Goal: Use online tool/utility: Utilize a website feature to perform a specific function

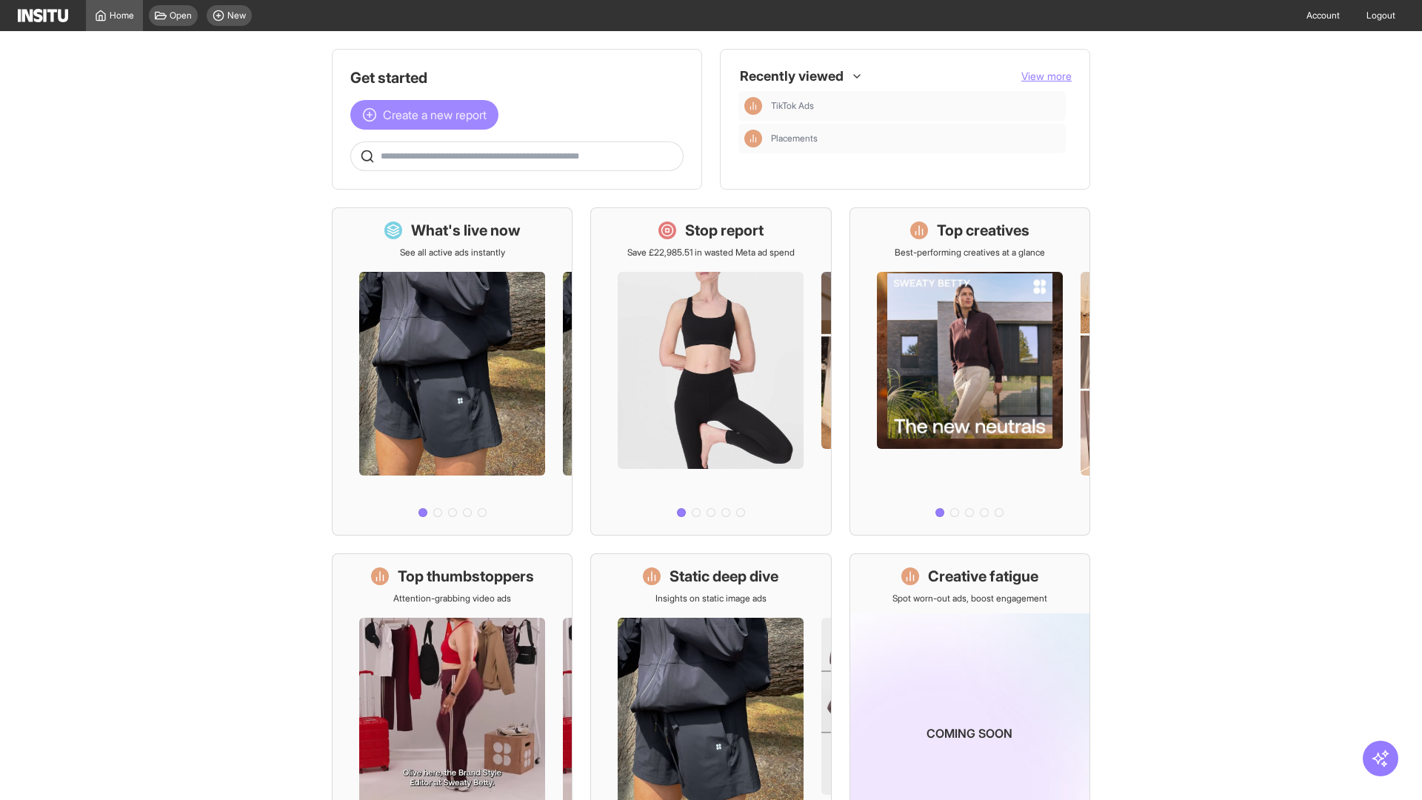
click at [428, 115] on span "Create a new report" at bounding box center [435, 115] width 104 height 18
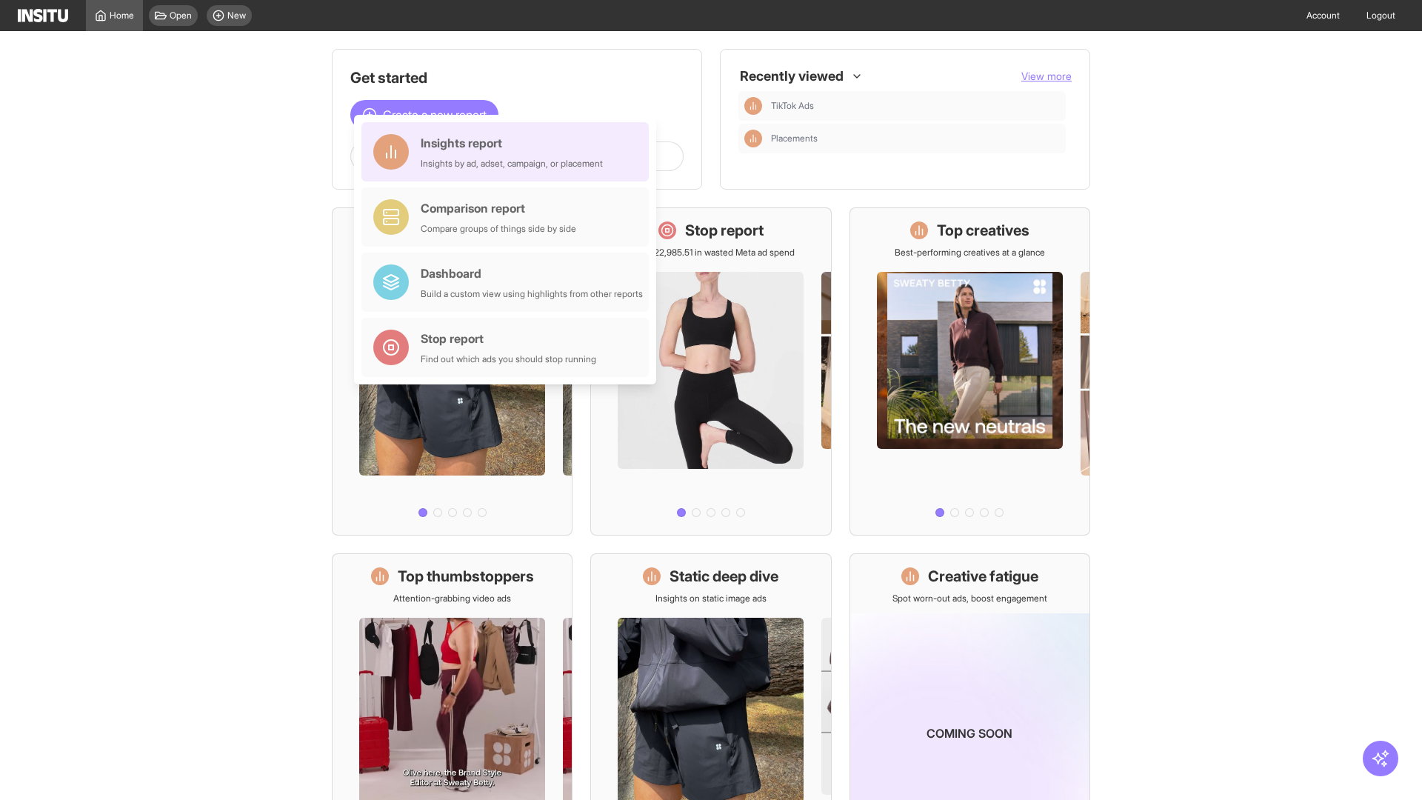
click at [509, 152] on div "Insights report Insights by ad, adset, campaign, or placement" at bounding box center [512, 152] width 182 height 36
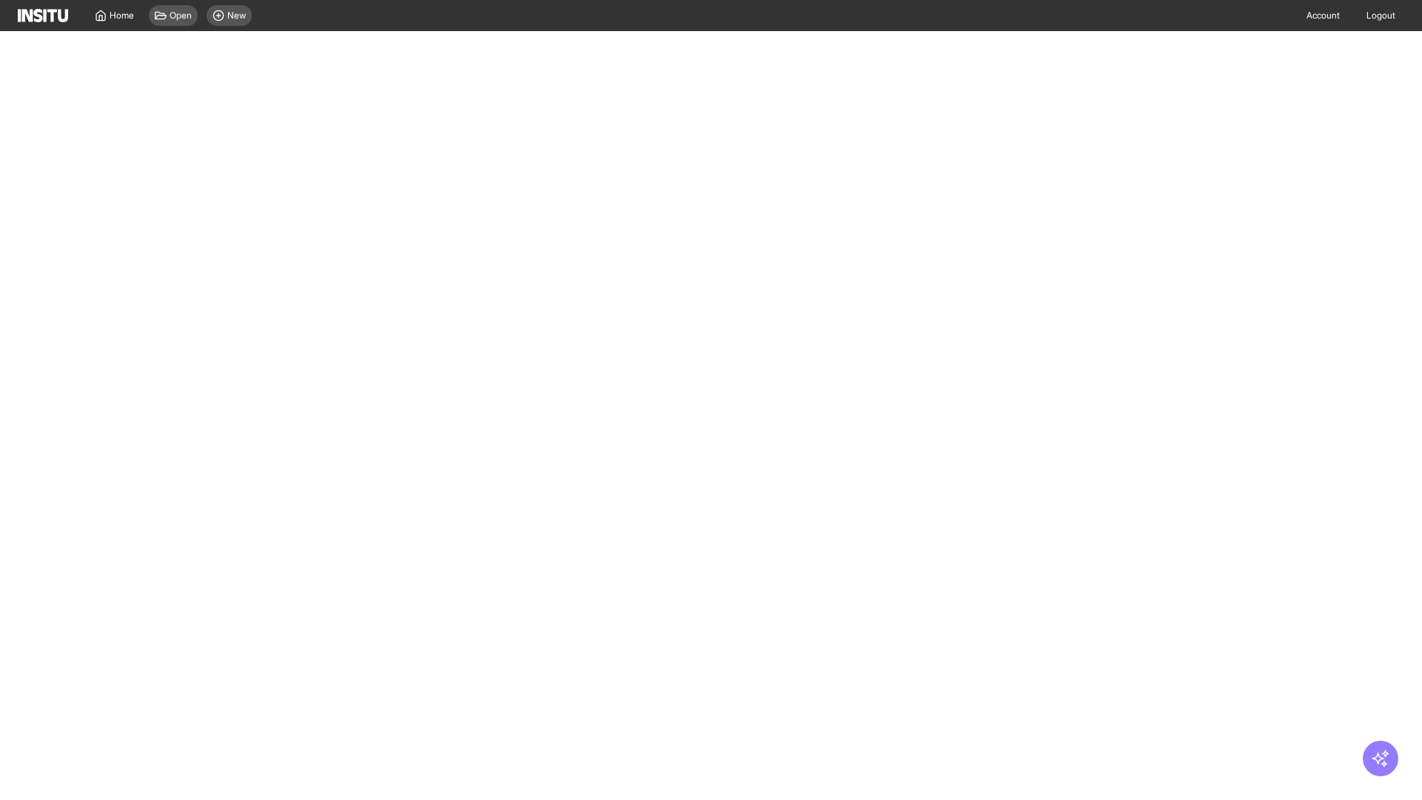
select select "**"
